Goal: Transaction & Acquisition: Purchase product/service

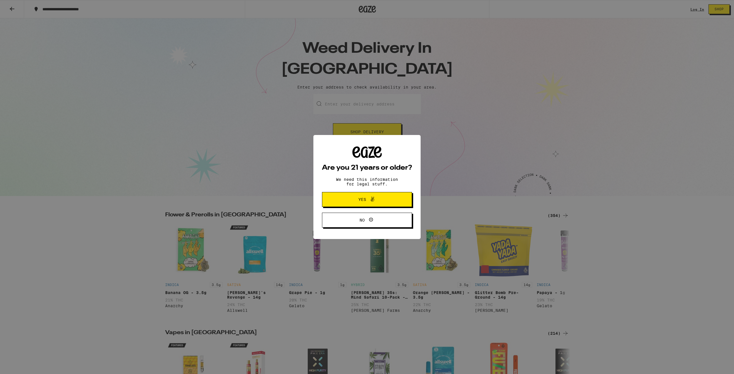
click at [364, 205] on button "Yes" at bounding box center [367, 199] width 90 height 15
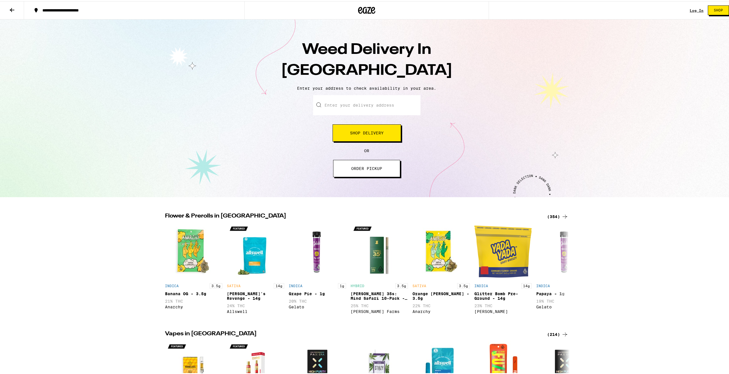
click at [372, 132] on span "Shop Delivery" at bounding box center [367, 132] width 34 height 4
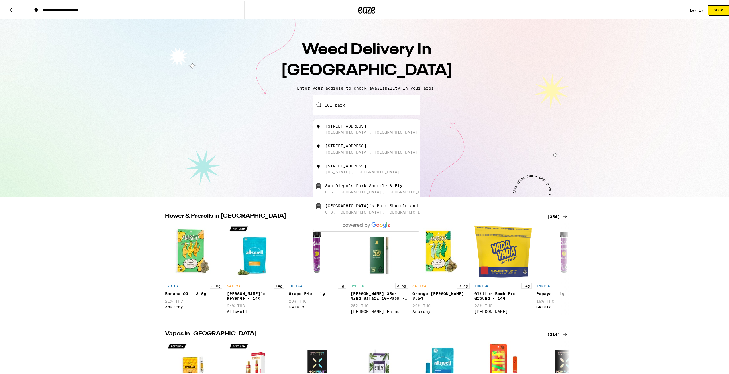
click at [363, 134] on div "101 Park Plaza San Diego, CA" at bounding box center [376, 128] width 102 height 11
type input "101 Park Plaza, San Diego, CA"
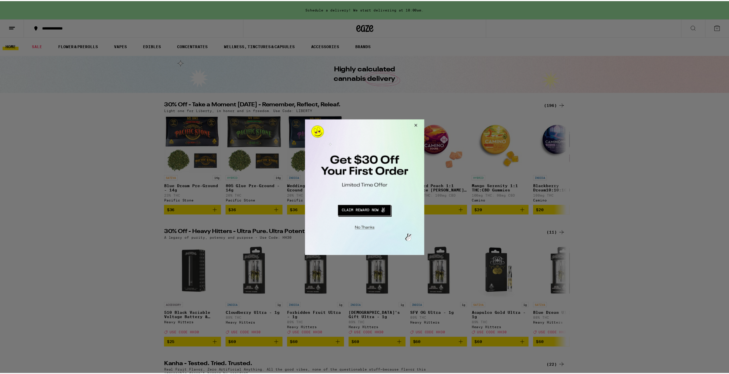
click at [417, 125] on button "Close Modal" at bounding box center [415, 126] width 15 height 14
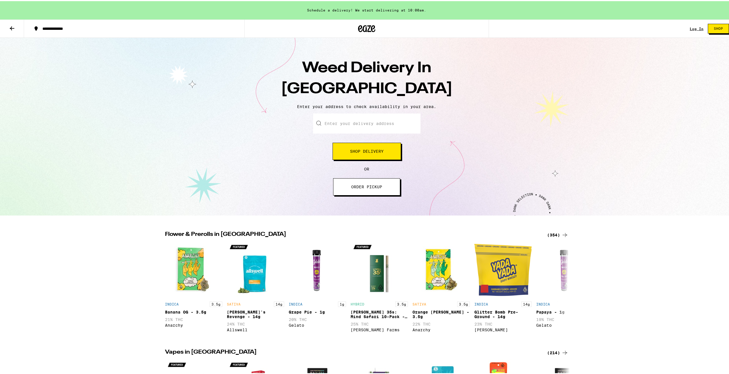
click at [14, 26] on icon at bounding box center [12, 27] width 7 height 7
